Goal: Task Accomplishment & Management: Use online tool/utility

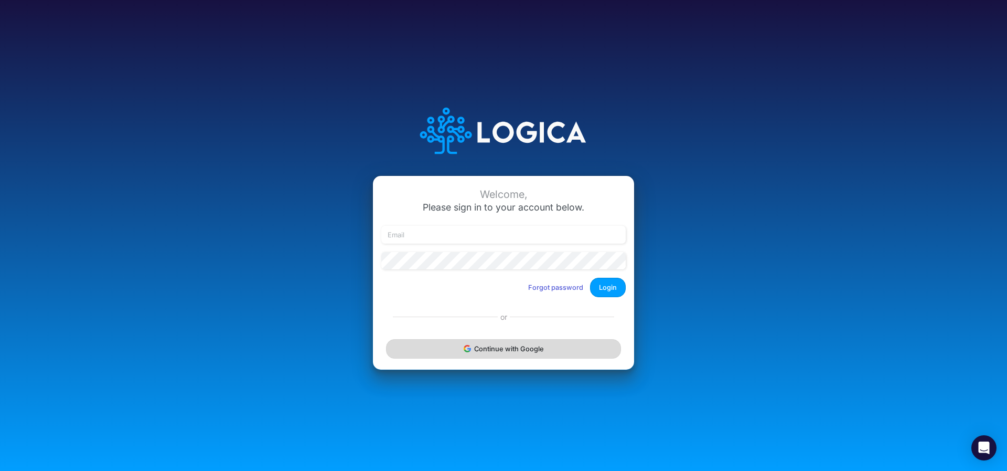
click at [489, 343] on button "Continue with Google" at bounding box center [503, 348] width 235 height 19
